Goal: Communication & Community: Answer question/provide support

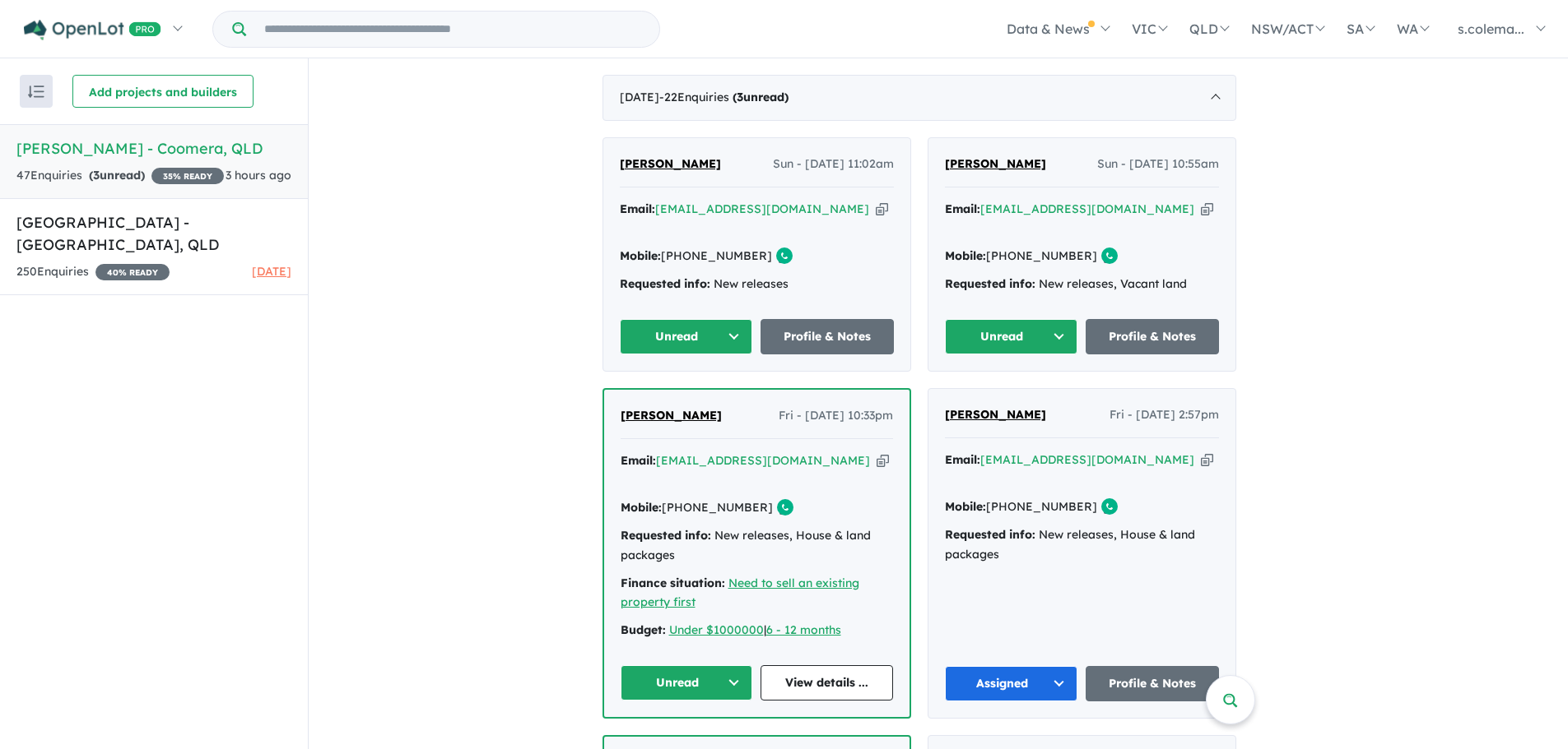
scroll to position [605, 0]
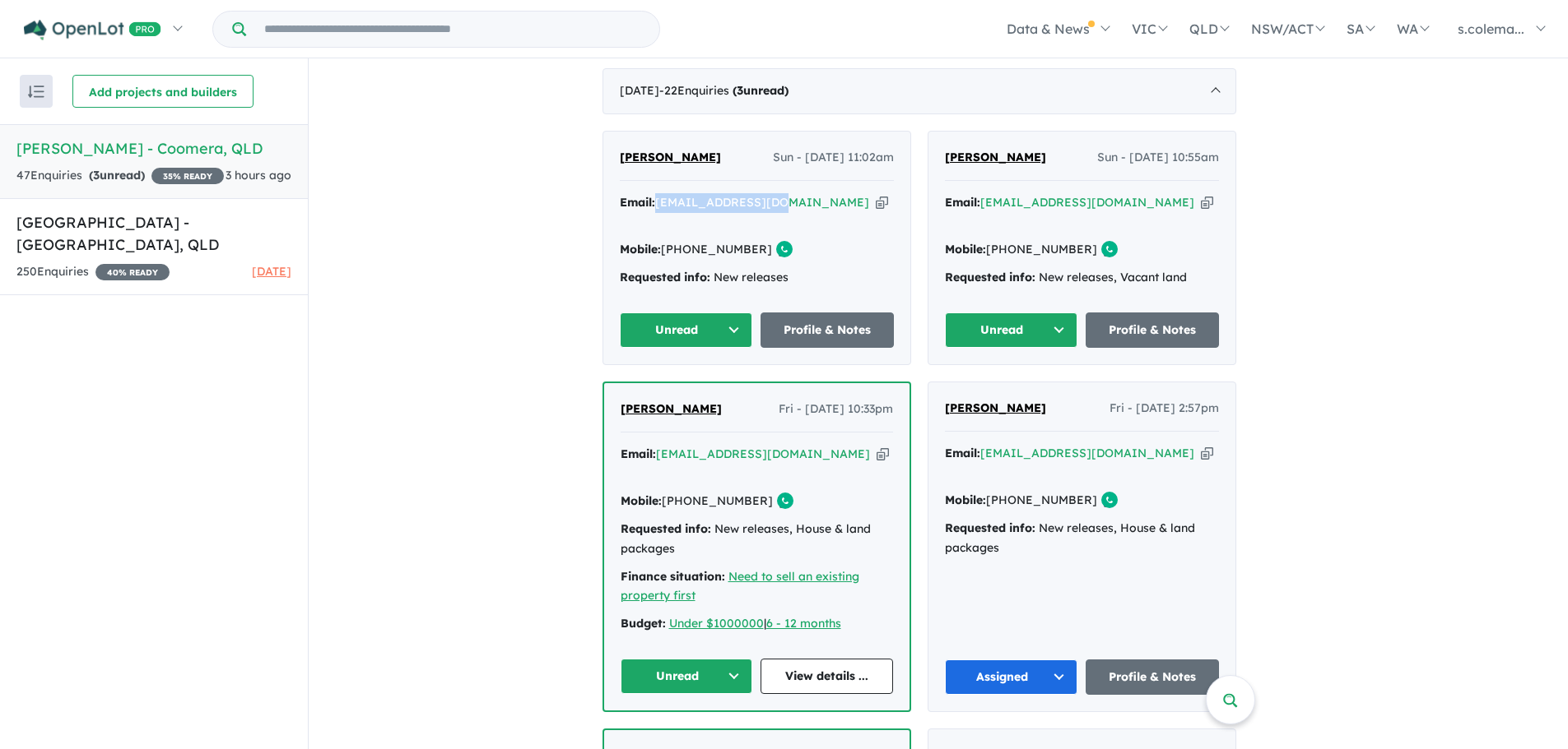
drag, startPoint x: 787, startPoint y: 186, endPoint x: 666, endPoint y: 197, distance: 121.5
click at [666, 197] on div "Email: [EMAIL_ADDRESS][DOMAIN_NAME] Copied!" at bounding box center [757, 213] width 274 height 40
copy a%20Novella%20Waters%20-%20Coomera"] "[EMAIL_ADDRESS][DOMAIN_NAME]"
drag, startPoint x: 1152, startPoint y: 192, endPoint x: 993, endPoint y: 192, distance: 159.0
click at [993, 193] on div "Email: [EMAIL_ADDRESS][DOMAIN_NAME] Copied!" at bounding box center [1081, 213] width 274 height 40
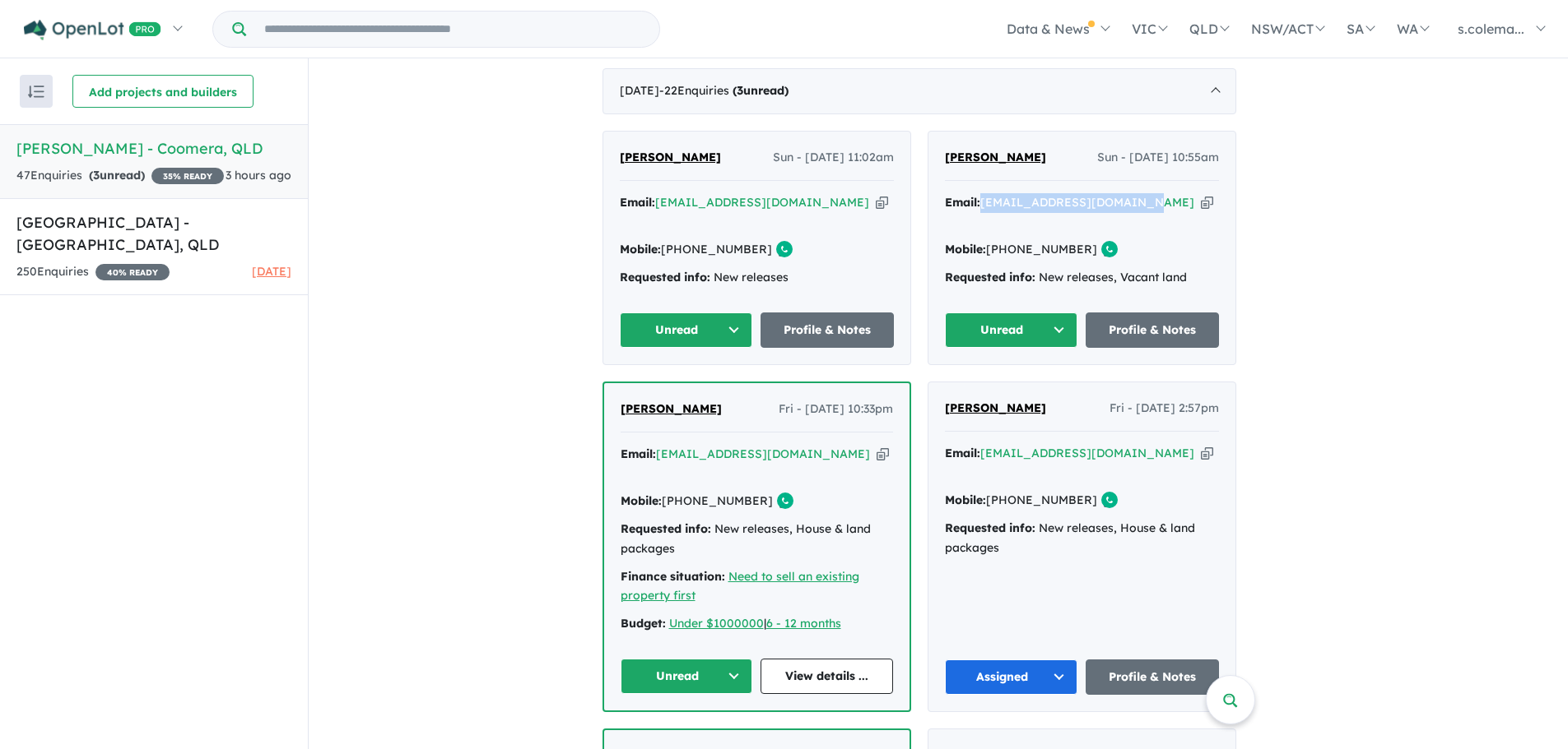
copy a%20Novella%20Waters%20-%20Coomera"] "[EMAIL_ADDRESS][DOMAIN_NAME]"
drag, startPoint x: 801, startPoint y: 424, endPoint x: 670, endPoint y: 419, distance: 131.1
click at [670, 445] on div "Email: [EMAIL_ADDRESS][DOMAIN_NAME] Copied!" at bounding box center [756, 465] width 272 height 40
copy a%20Novella%20Waters%20-%20Coomera"] "[EMAIL_ADDRESS][DOMAIN_NAME]"
click at [742, 313] on button "Unread" at bounding box center [687, 330] width 134 height 36
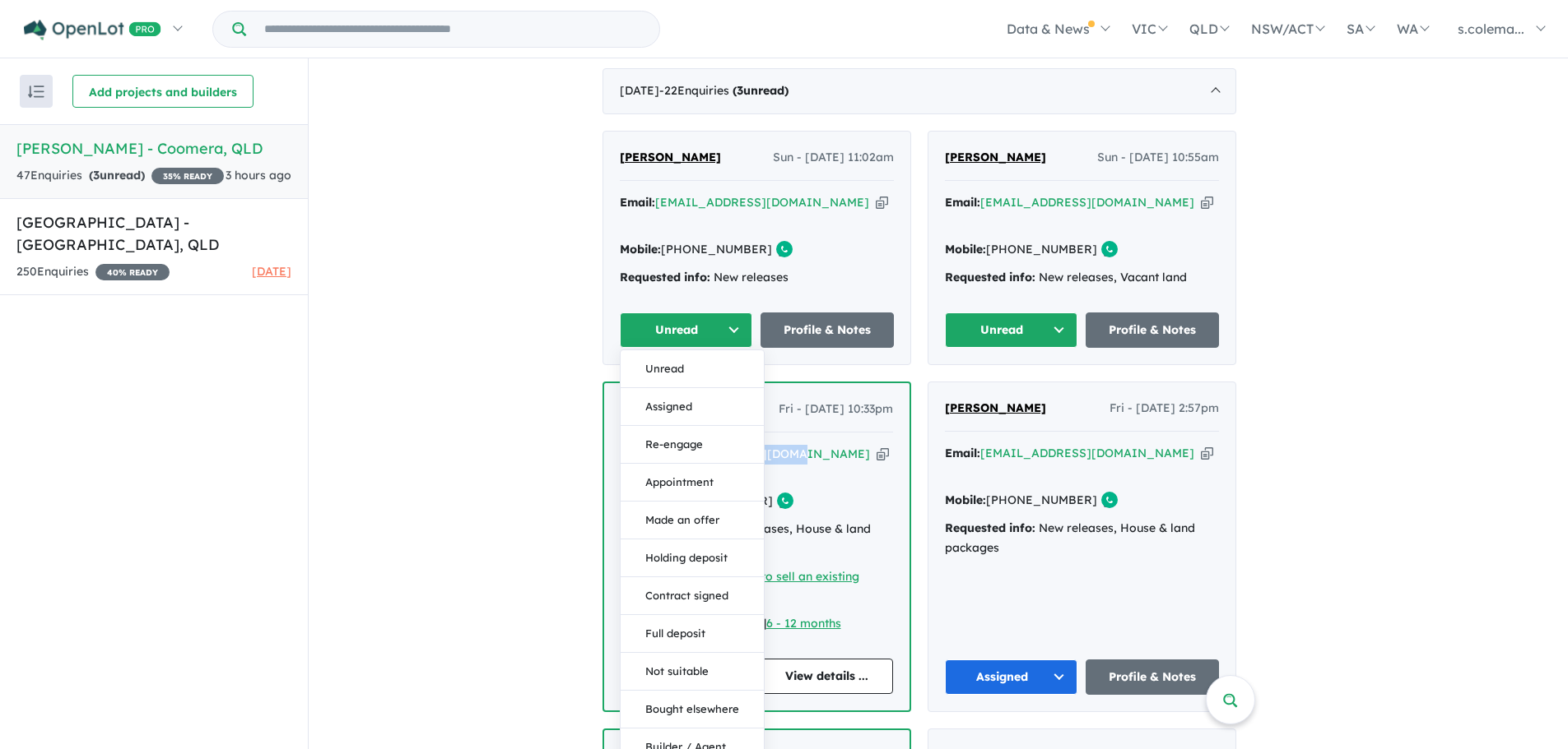
drag, startPoint x: 686, startPoint y: 374, endPoint x: 730, endPoint y: 366, distance: 44.7
click at [687, 388] on button "Assigned" at bounding box center [691, 407] width 143 height 38
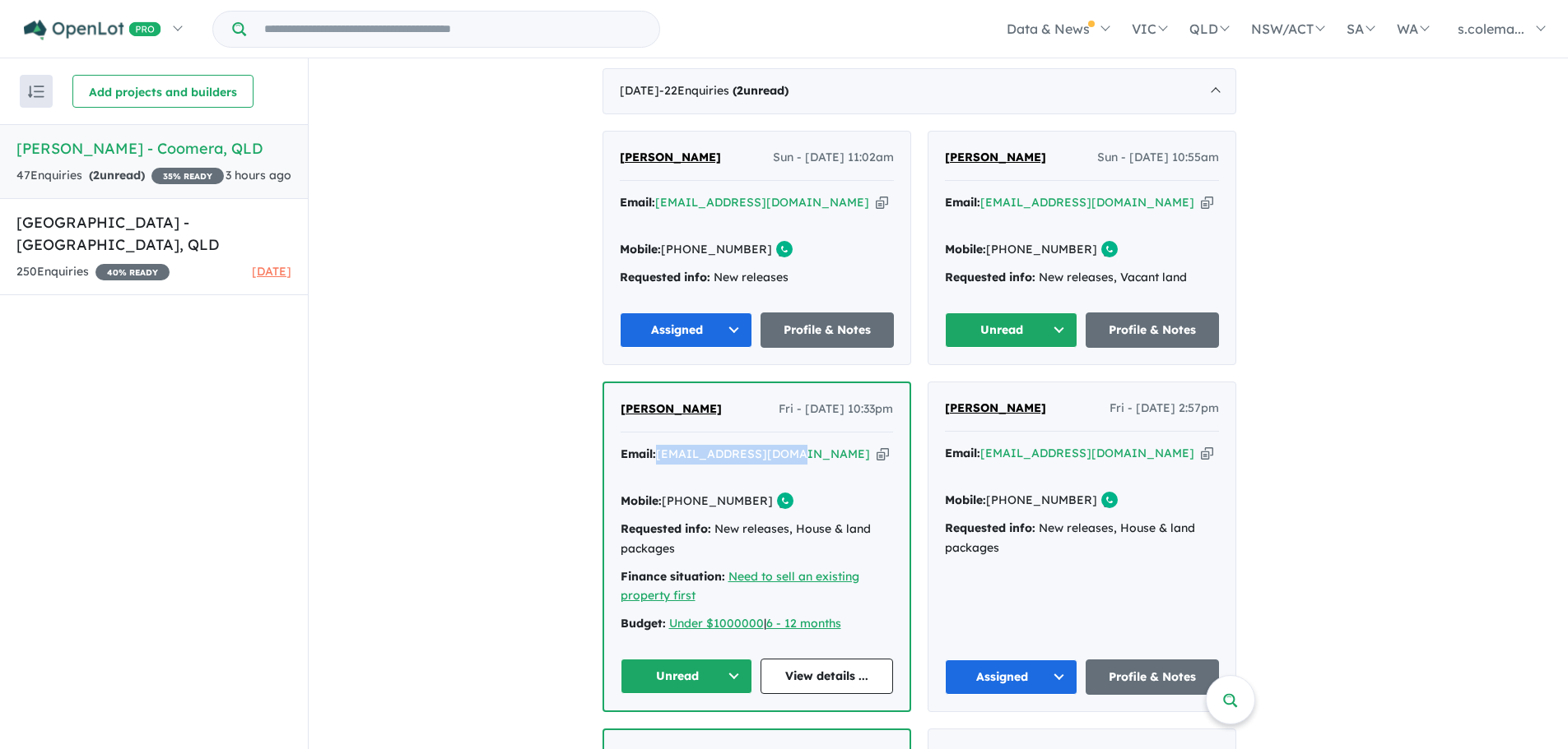
click at [1062, 313] on button "Unread" at bounding box center [1011, 330] width 134 height 36
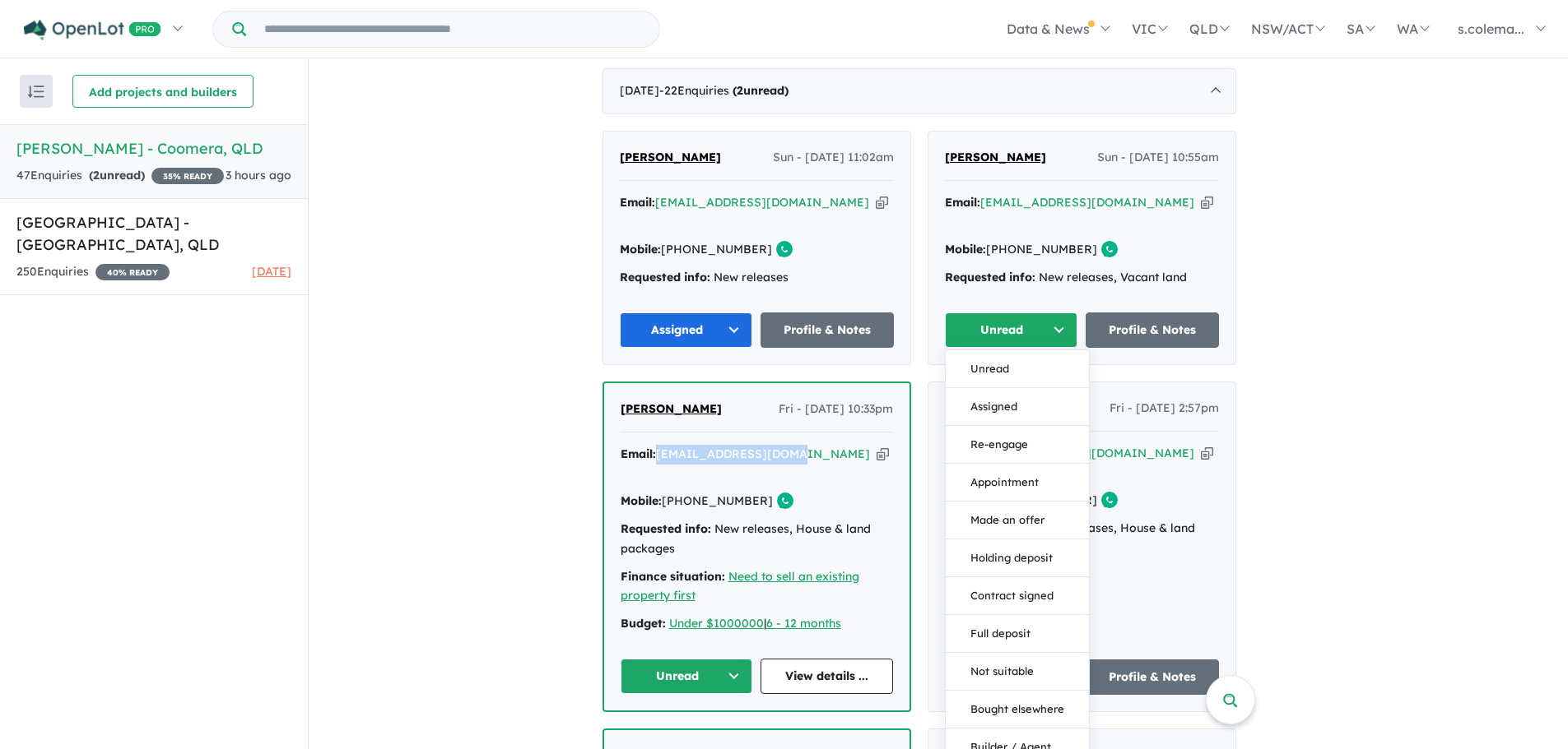
drag, startPoint x: 1022, startPoint y: 384, endPoint x: 1013, endPoint y: 389, distance: 10.3
click at [1022, 388] on button "Assigned" at bounding box center [1016, 407] width 143 height 38
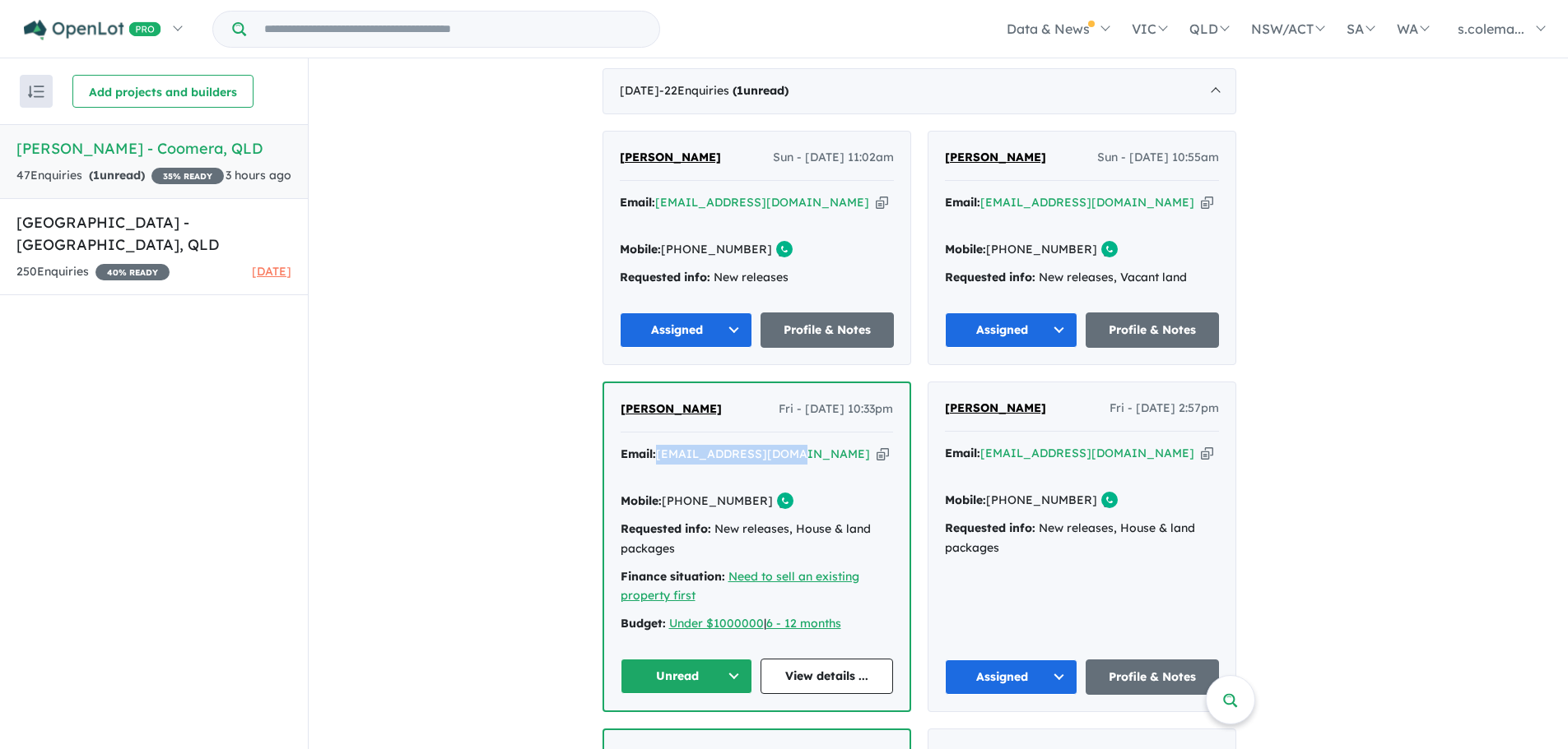
click at [740, 659] on button "Unread" at bounding box center [686, 676] width 133 height 36
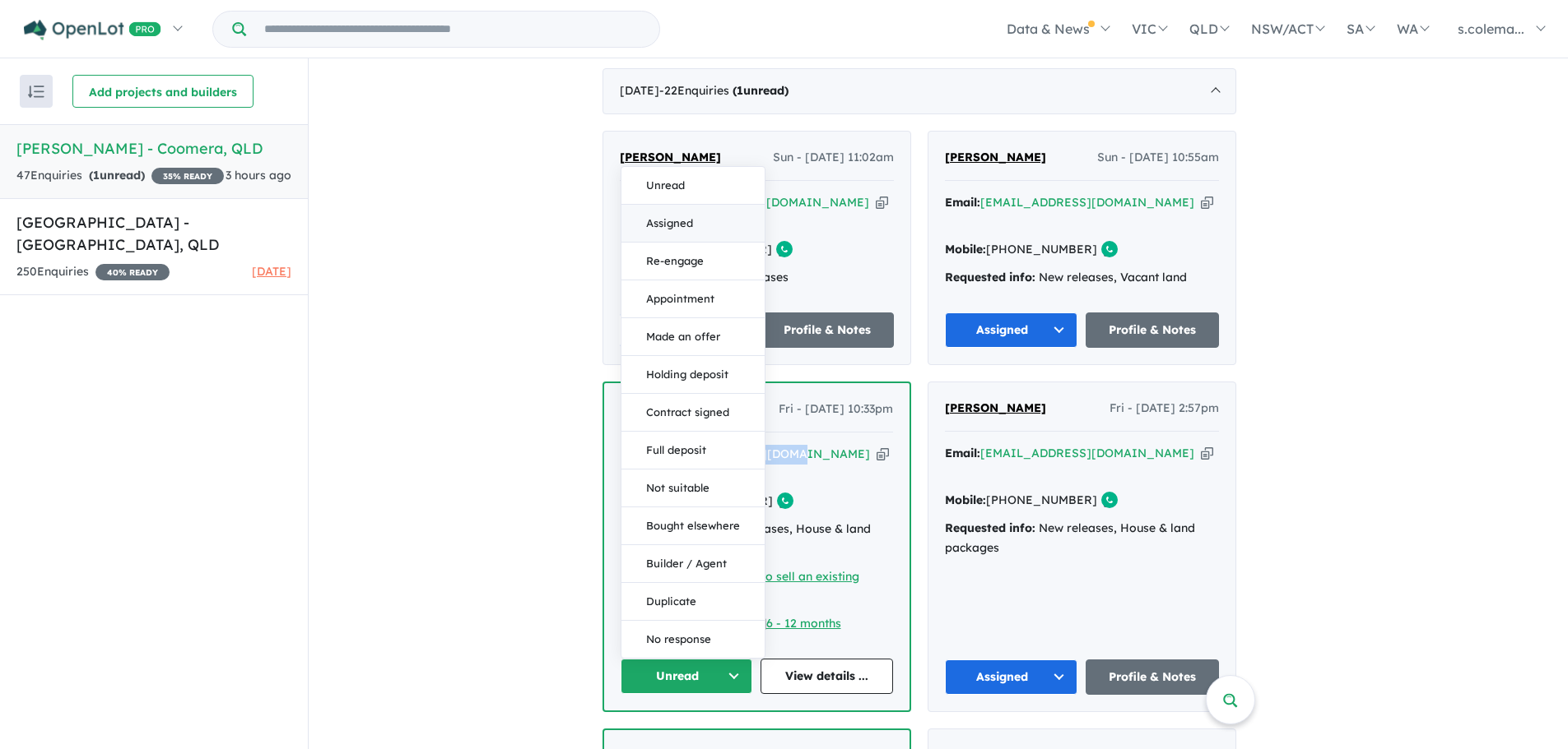
click at [702, 205] on button "Assigned" at bounding box center [692, 224] width 143 height 38
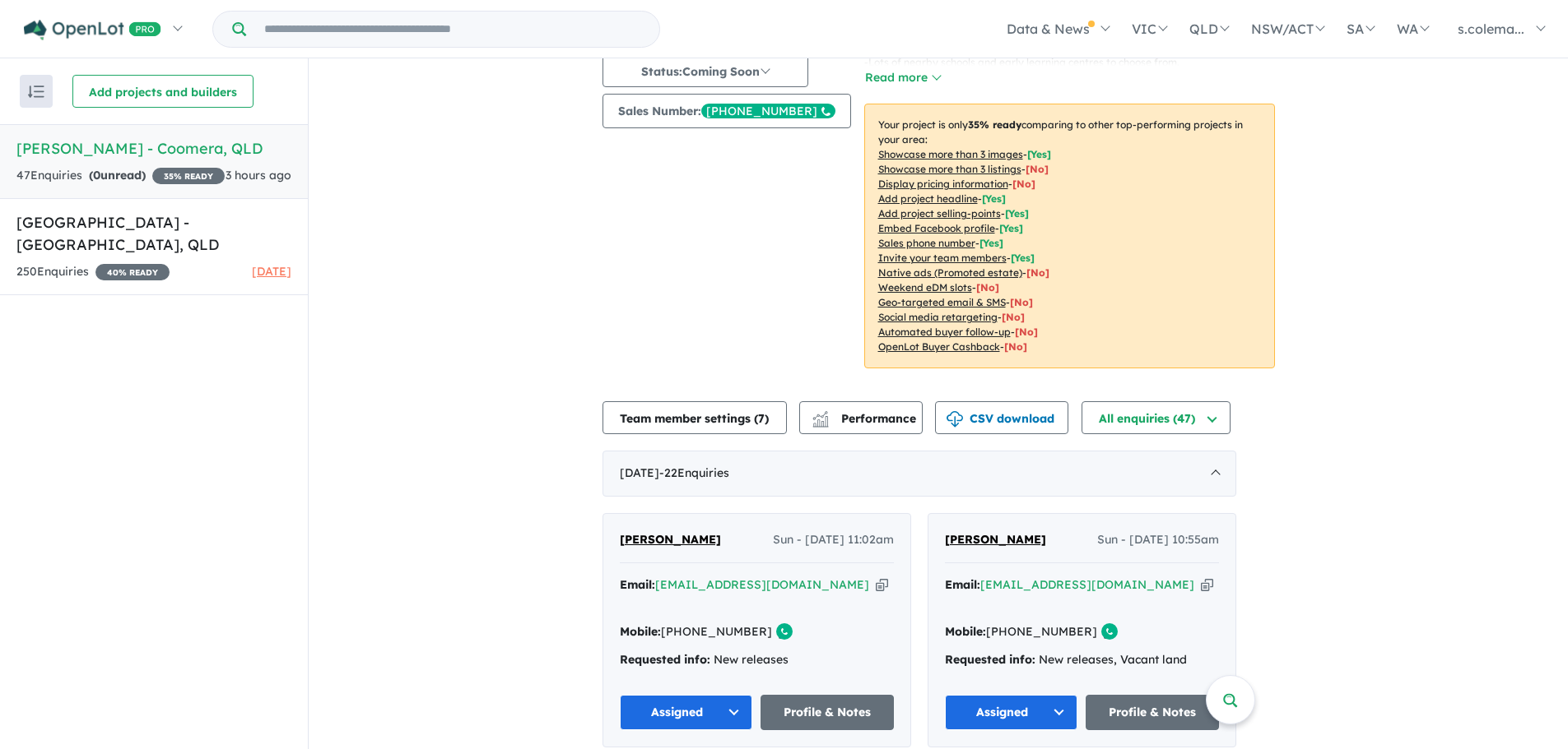
scroll to position [29, 0]
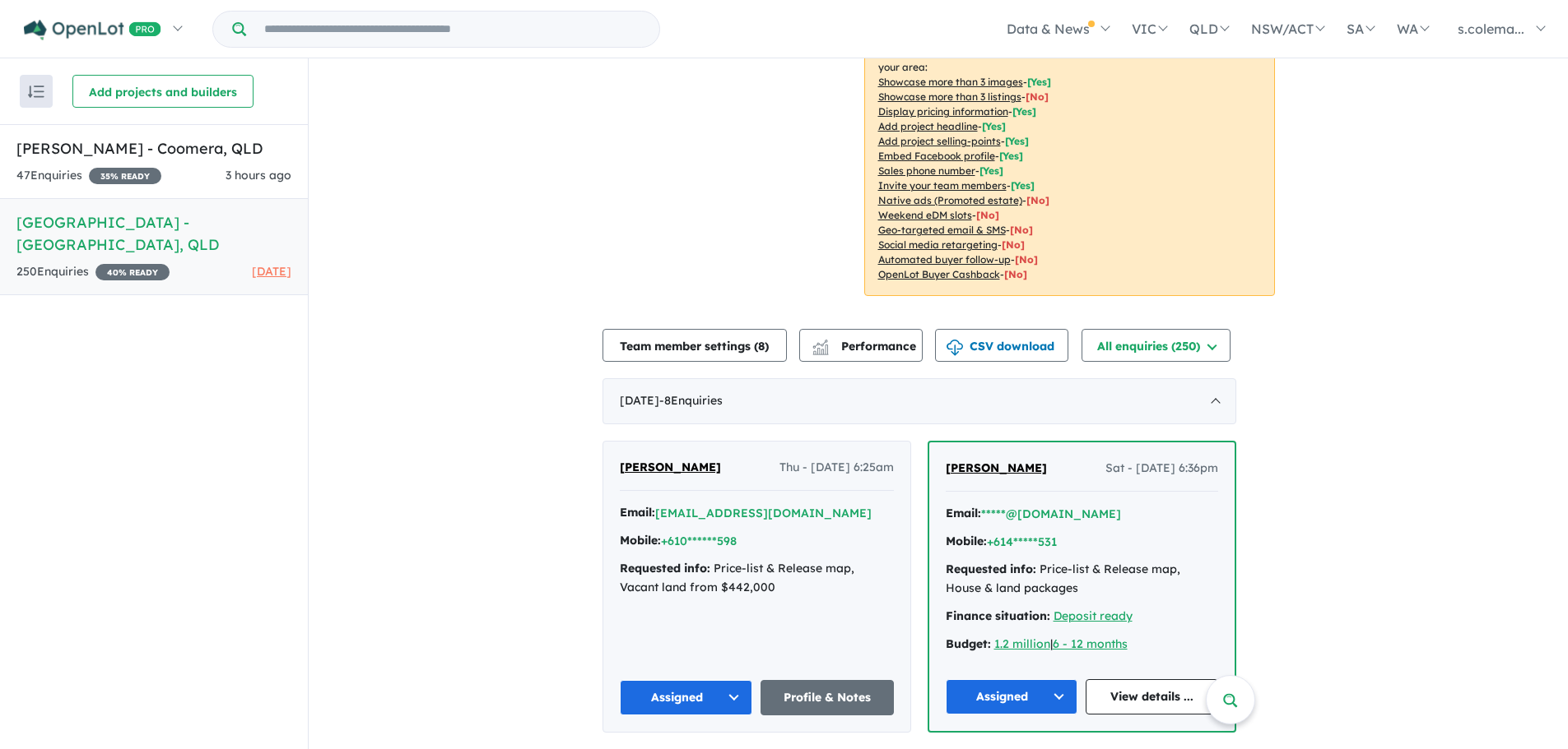
scroll to position [329, 0]
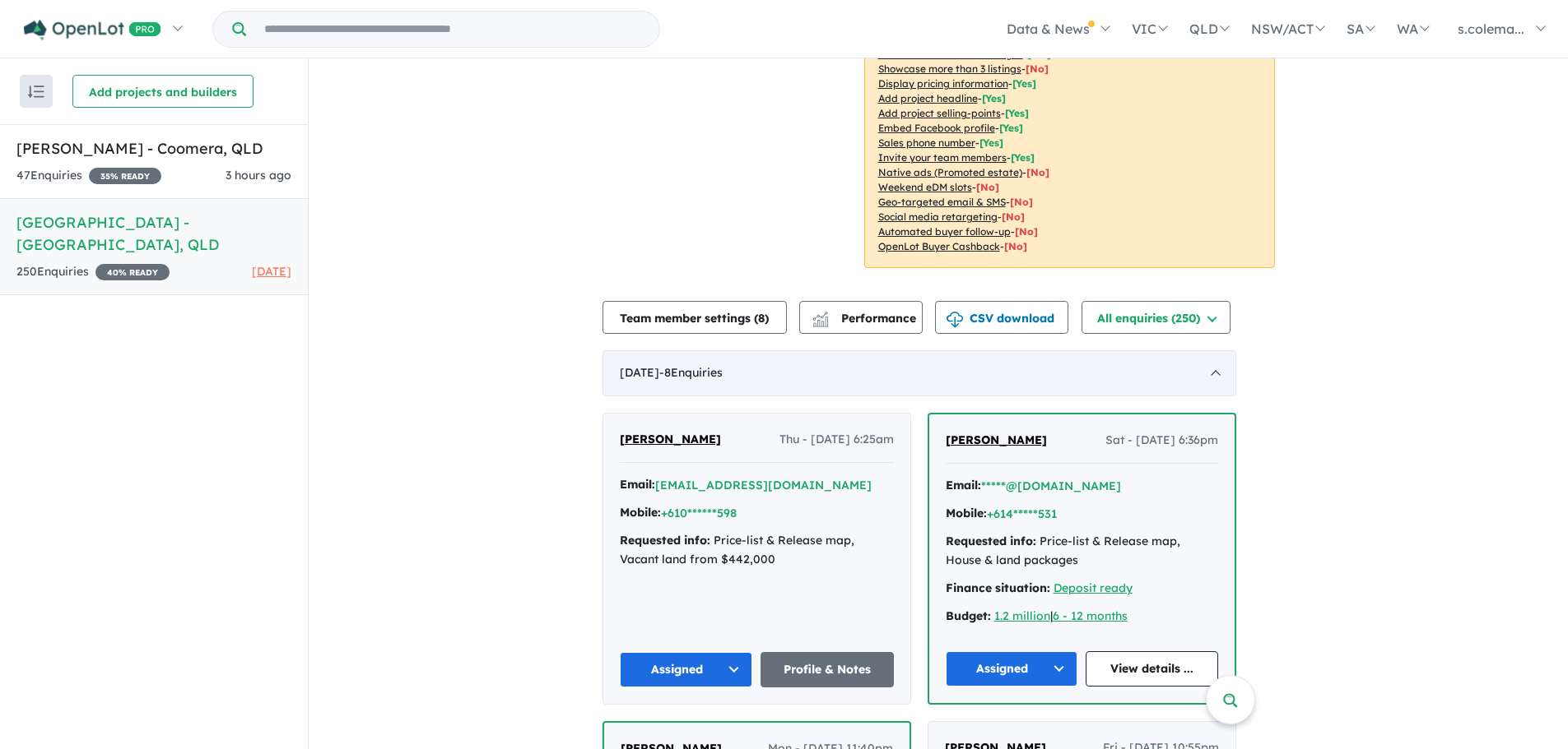
click at [1220, 353] on div "July 2025 - 8 Enquir ies ( 0 unread)" at bounding box center [919, 373] width 634 height 46
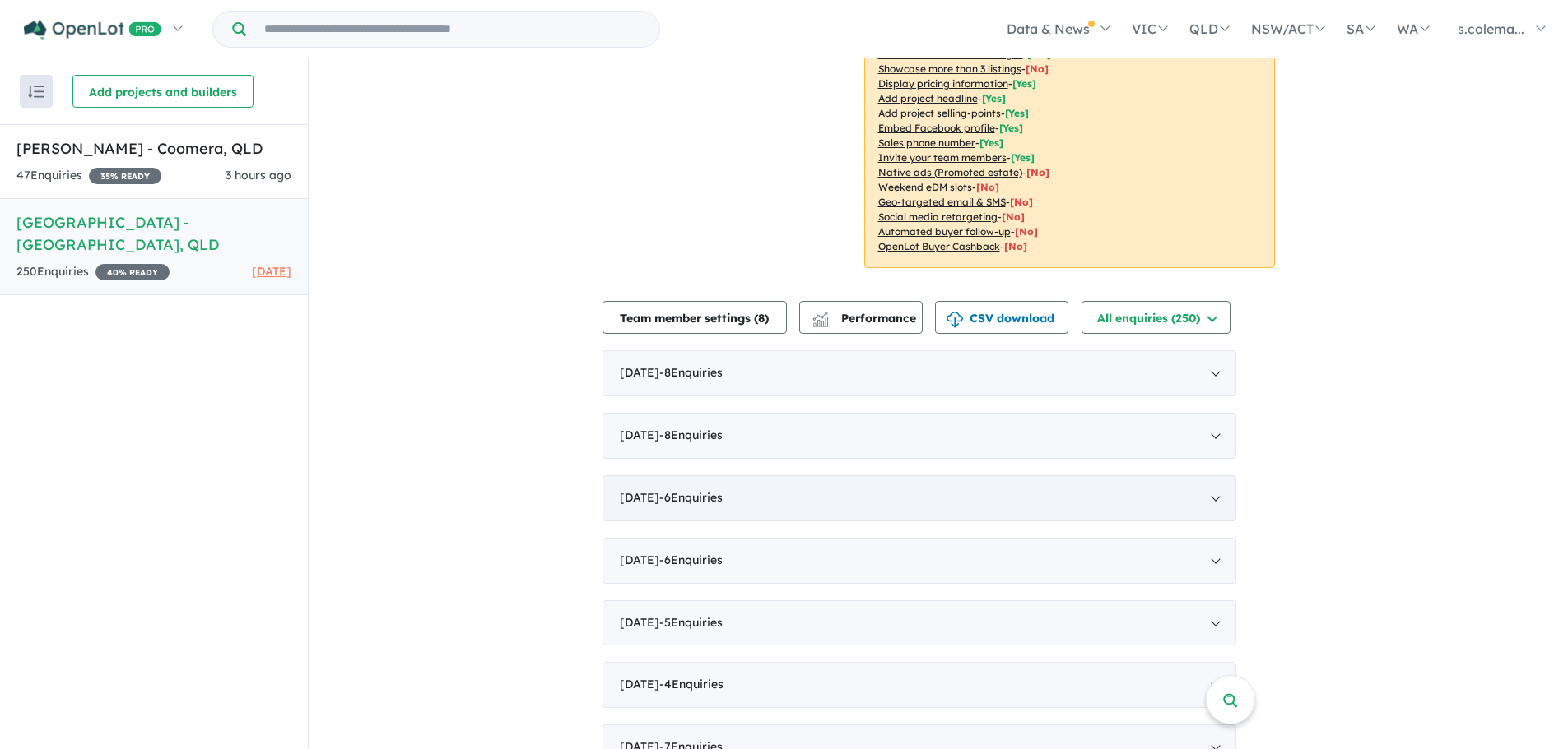
scroll to position [0, 0]
